Goal: Task Accomplishment & Management: Manage account settings

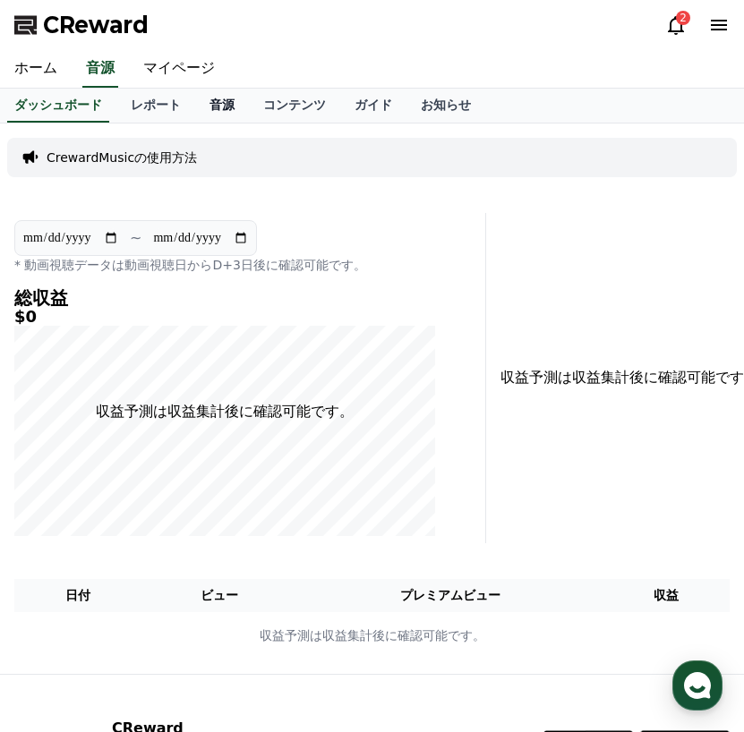
click at [195, 101] on link "音源" at bounding box center [222, 106] width 54 height 34
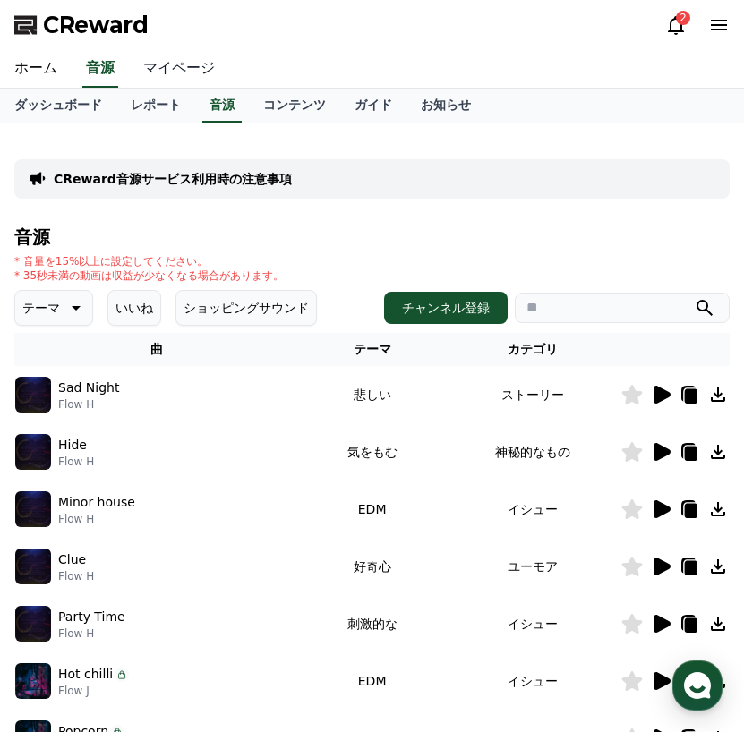
click at [171, 72] on link "マイページ" at bounding box center [179, 69] width 100 height 38
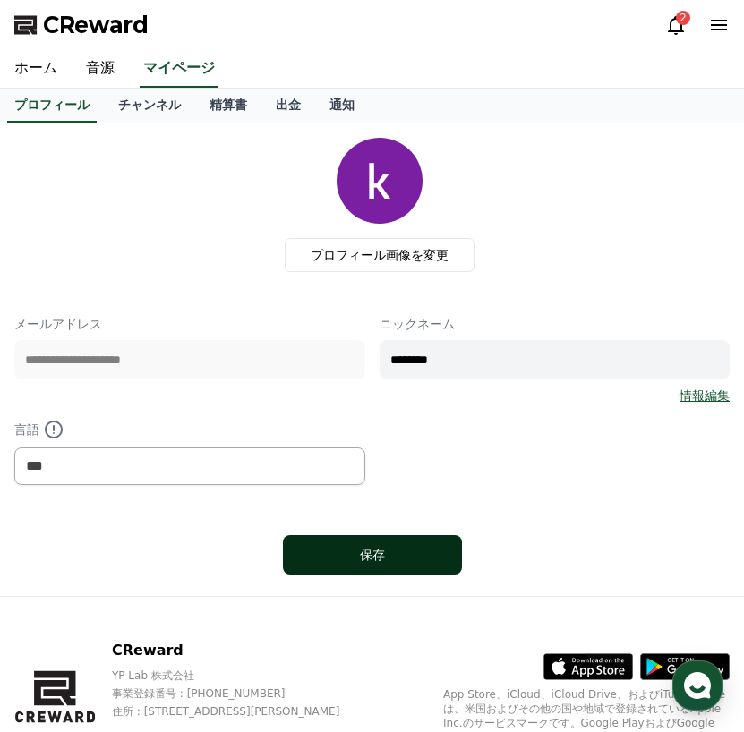
click at [378, 555] on div "保存" at bounding box center [372, 555] width 107 height 18
